Goal: Task Accomplishment & Management: Complete application form

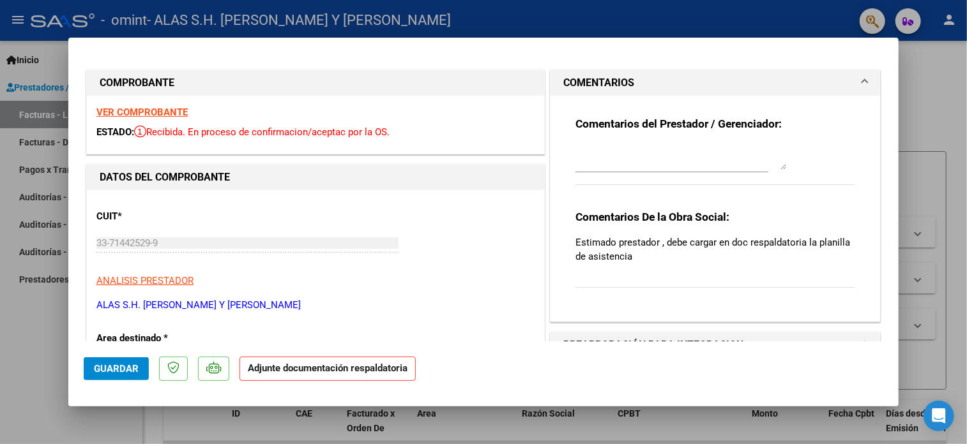
click at [862, 78] on span at bounding box center [864, 82] width 5 height 15
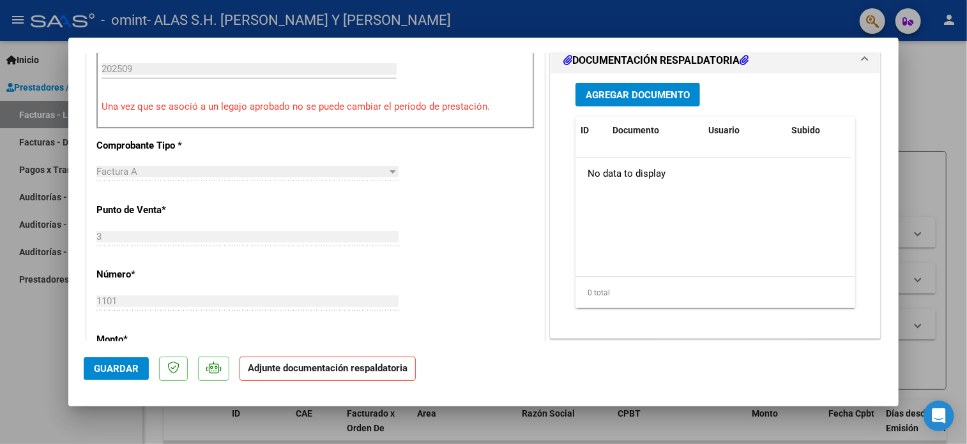
scroll to position [383, 0]
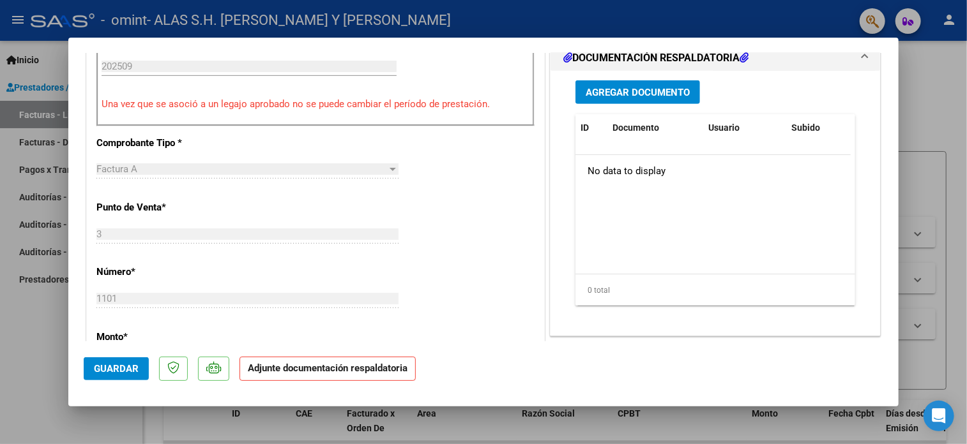
click at [630, 91] on span "Agregar Documento" at bounding box center [638, 92] width 104 height 11
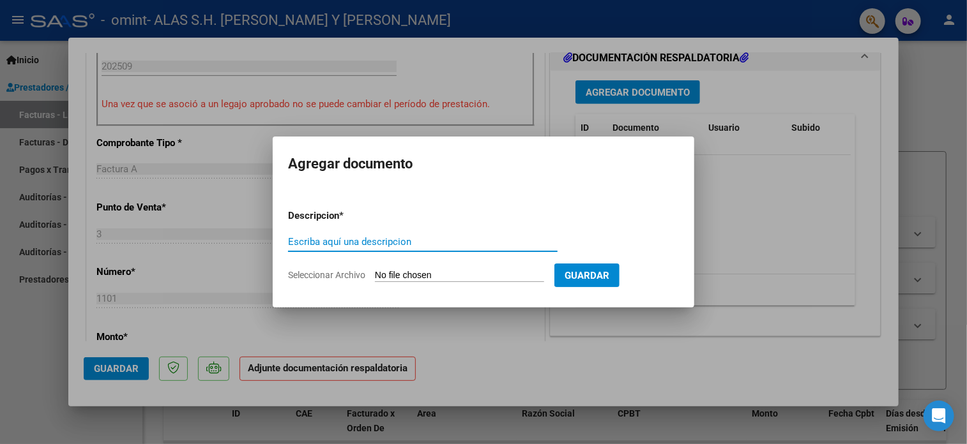
click at [340, 241] on input "Escriba aquí una descripcion" at bounding box center [422, 241] width 269 height 11
type input "planilla asistencia"
click at [432, 273] on input "Seleccionar Archivo" at bounding box center [459, 276] width 169 height 12
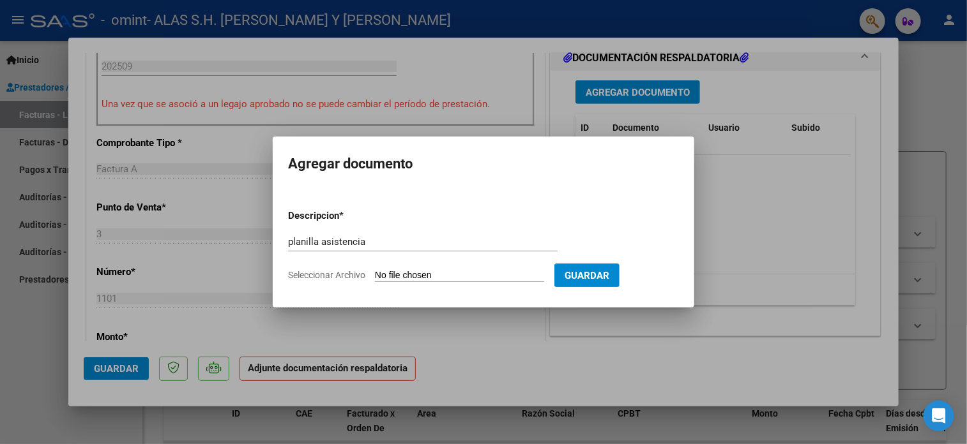
type input "C:\fakepath\planilla [PERSON_NAME].pdf"
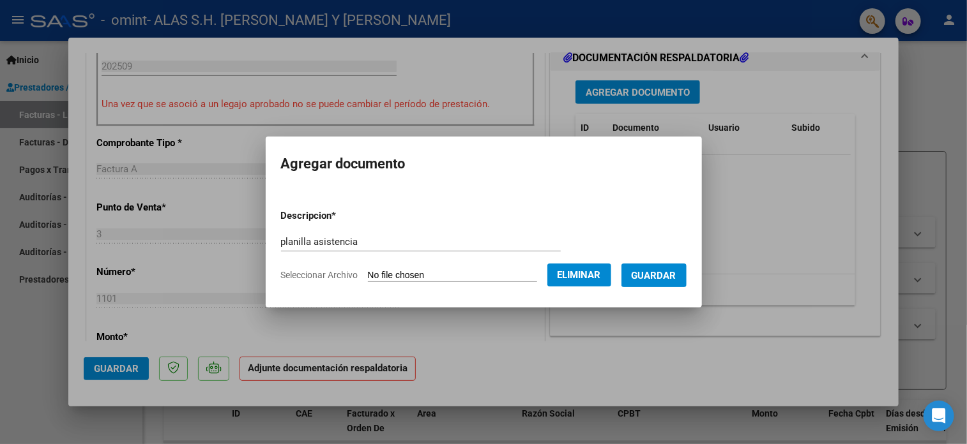
click at [676, 275] on span "Guardar" at bounding box center [654, 275] width 45 height 11
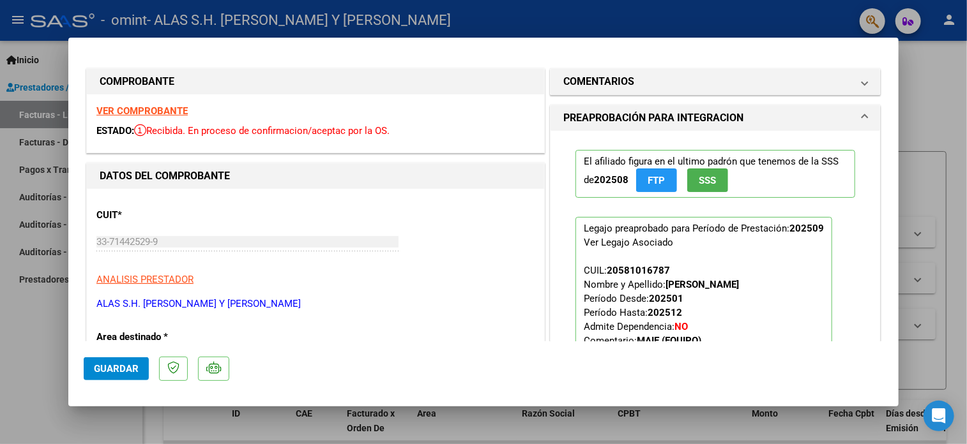
scroll to position [0, 0]
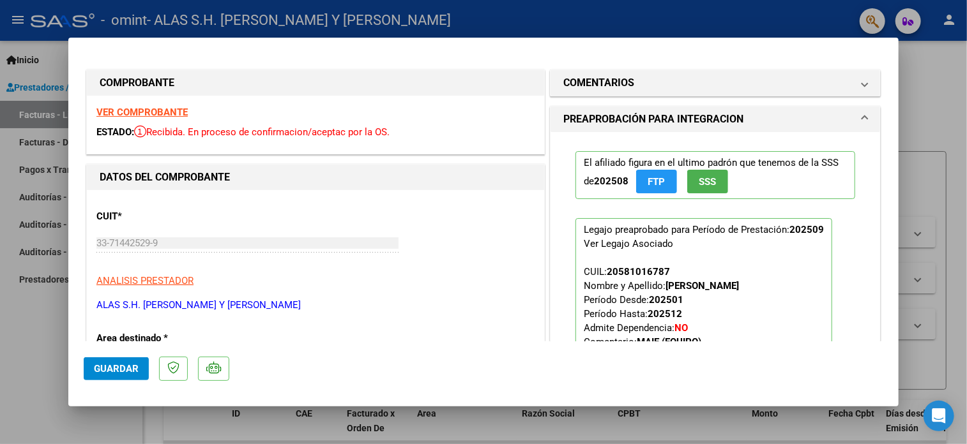
click at [132, 367] on span "Guardar" at bounding box center [116, 368] width 45 height 11
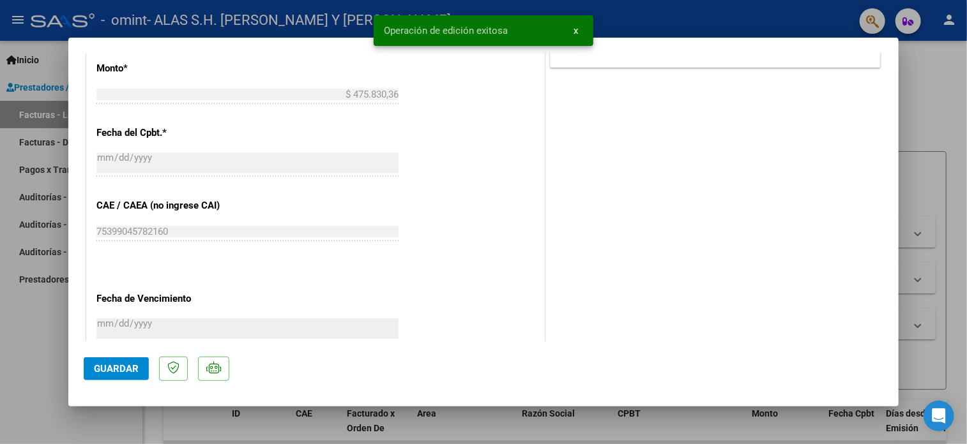
scroll to position [702, 0]
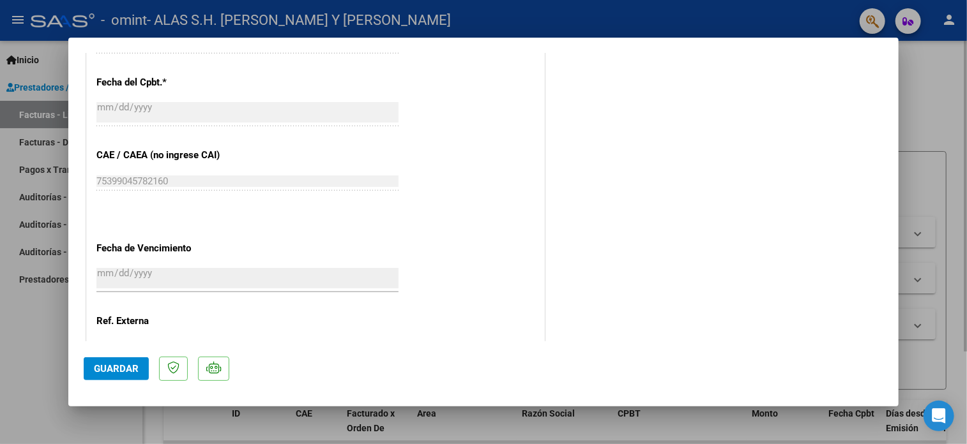
click at [921, 109] on div at bounding box center [483, 222] width 967 height 444
type input "$ 0,00"
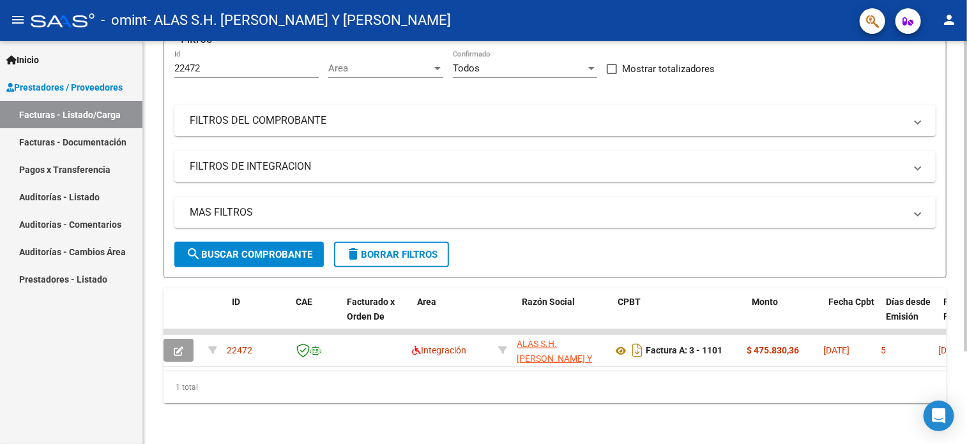
scroll to position [0, 0]
